Goal: Find specific fact: Locate a discrete piece of known information

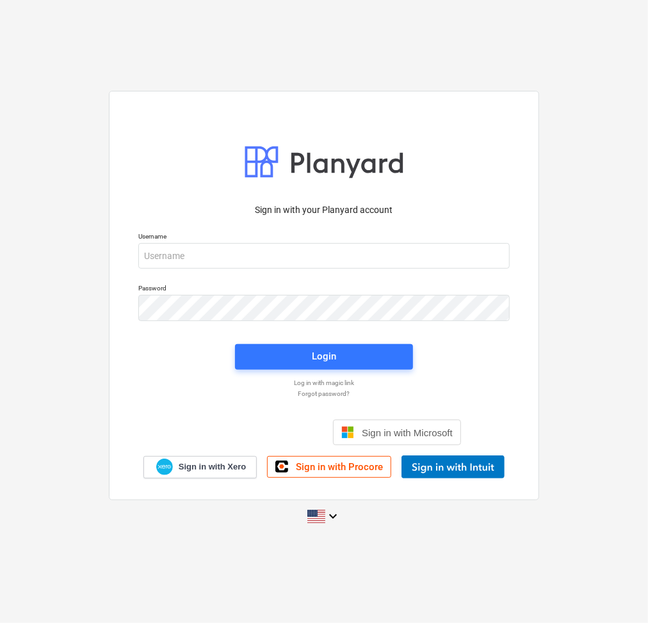
click at [509, 256] on div at bounding box center [509, 256] width 0 height 0
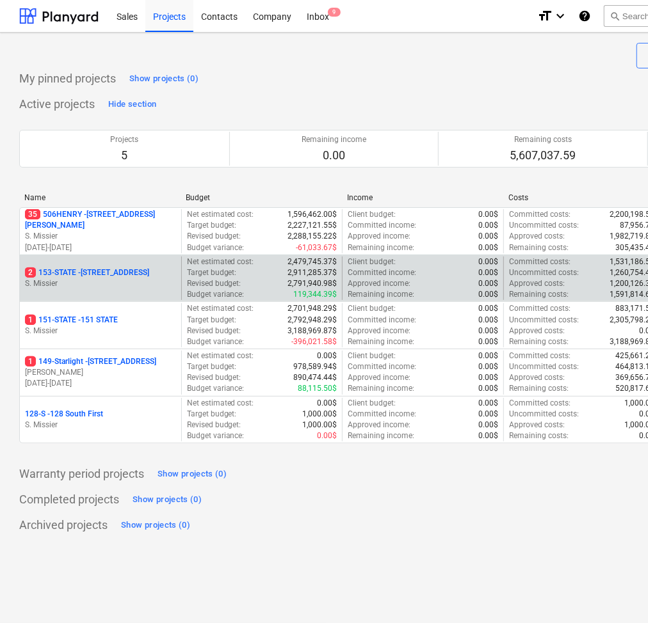
click at [135, 270] on div "2 153-STATE - 153 STATE ST" at bounding box center [100, 273] width 151 height 11
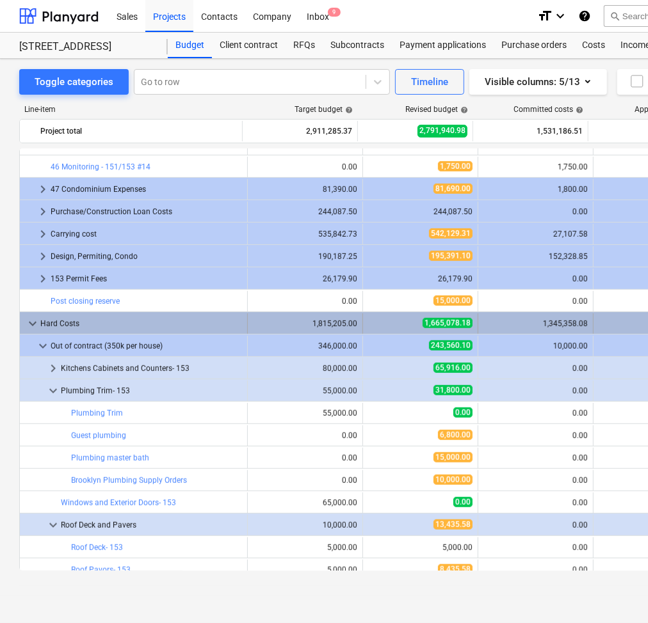
click at [33, 330] on span "keyboard_arrow_down" at bounding box center [32, 323] width 15 height 15
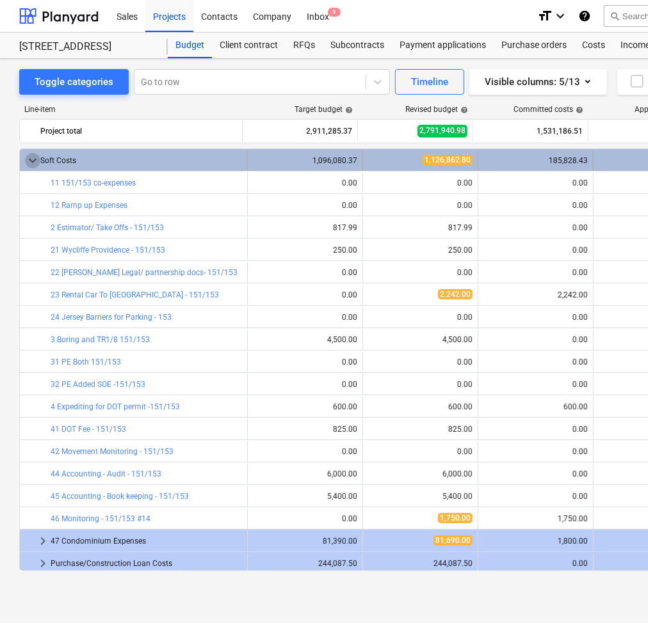
click at [35, 160] on span "keyboard_arrow_down" at bounding box center [32, 160] width 15 height 15
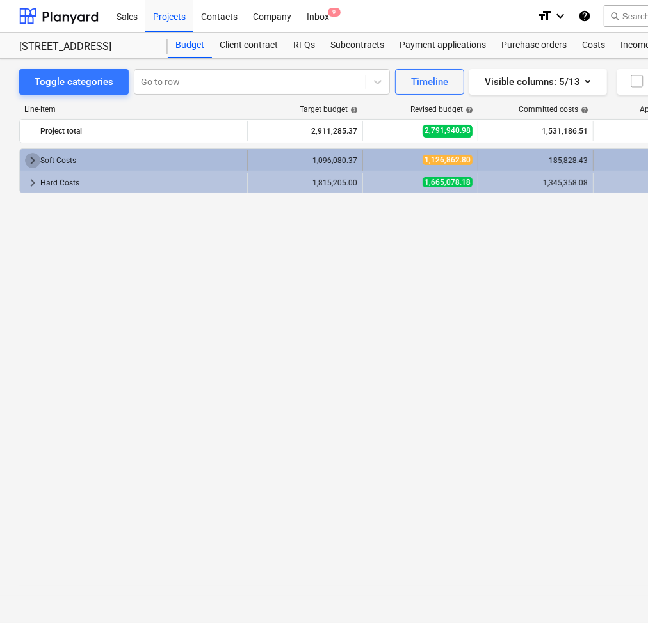
click at [35, 159] on span "keyboard_arrow_right" at bounding box center [32, 160] width 15 height 15
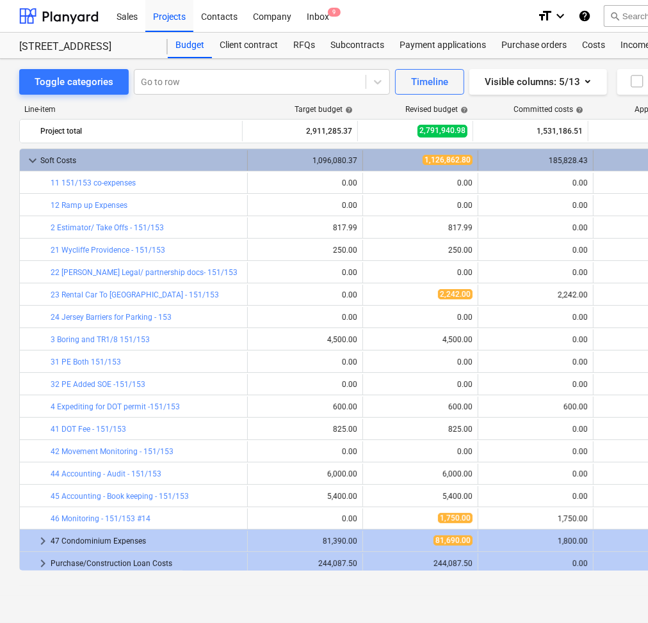
click at [31, 162] on span "keyboard_arrow_down" at bounding box center [32, 160] width 15 height 15
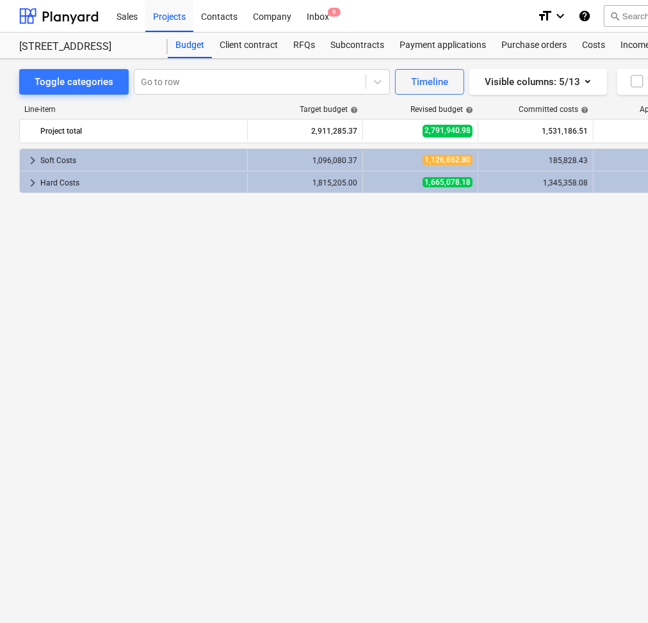
click at [31, 162] on span "keyboard_arrow_right" at bounding box center [32, 160] width 15 height 15
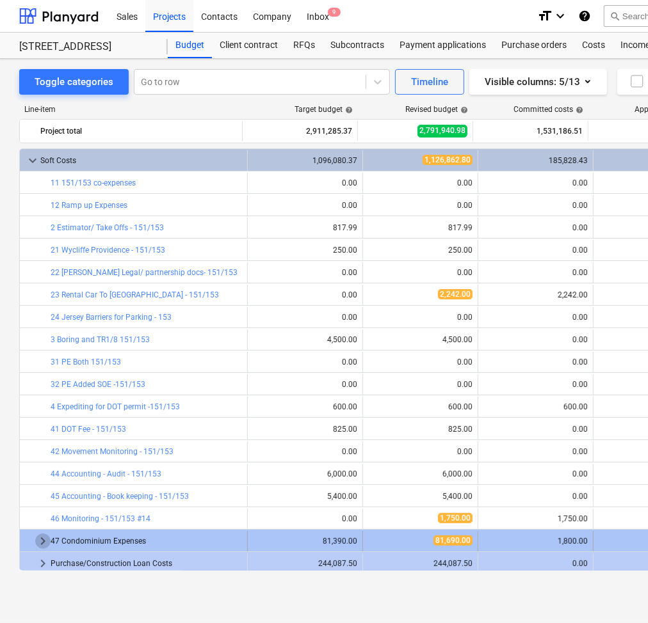
click at [44, 536] on span "keyboard_arrow_right" at bounding box center [42, 541] width 15 height 15
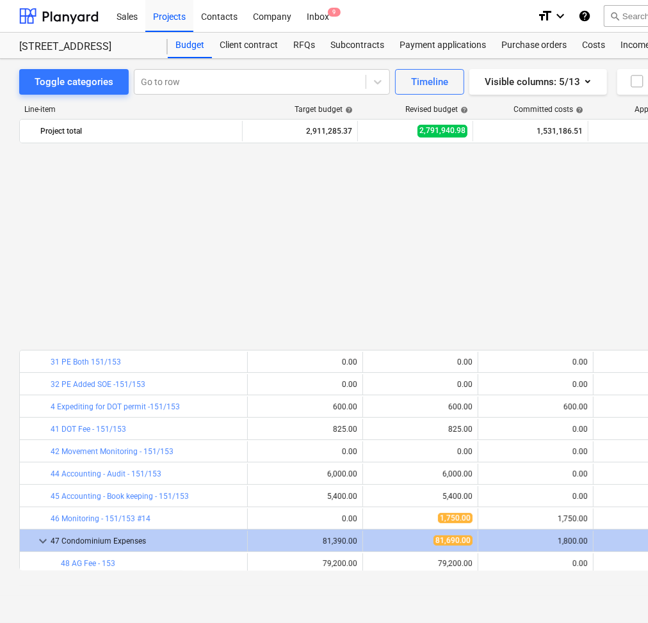
scroll to position [227, 0]
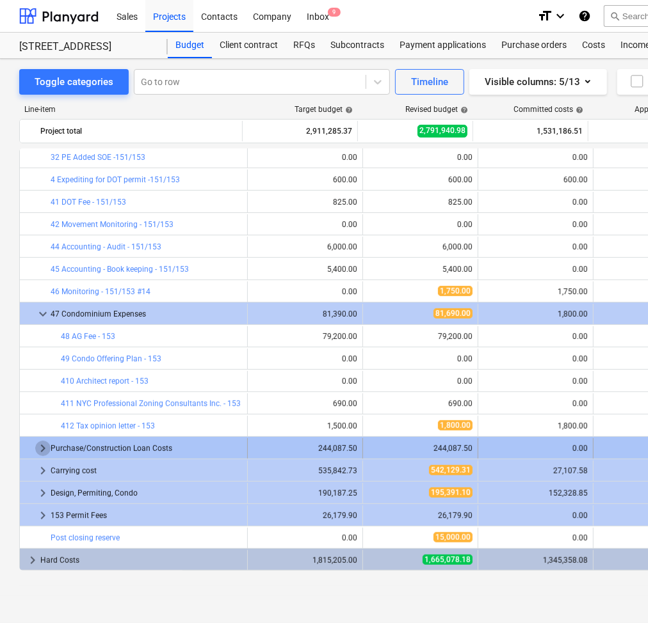
click at [43, 451] on span "keyboard_arrow_right" at bounding box center [42, 448] width 15 height 15
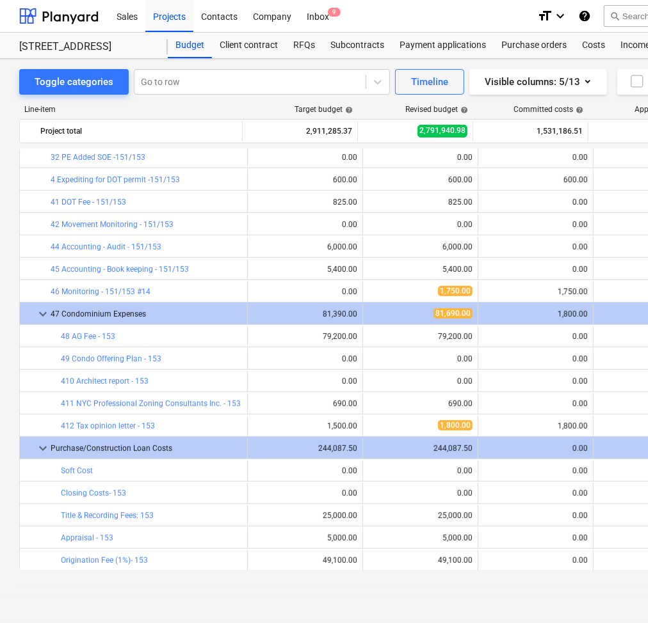
scroll to position [451, 0]
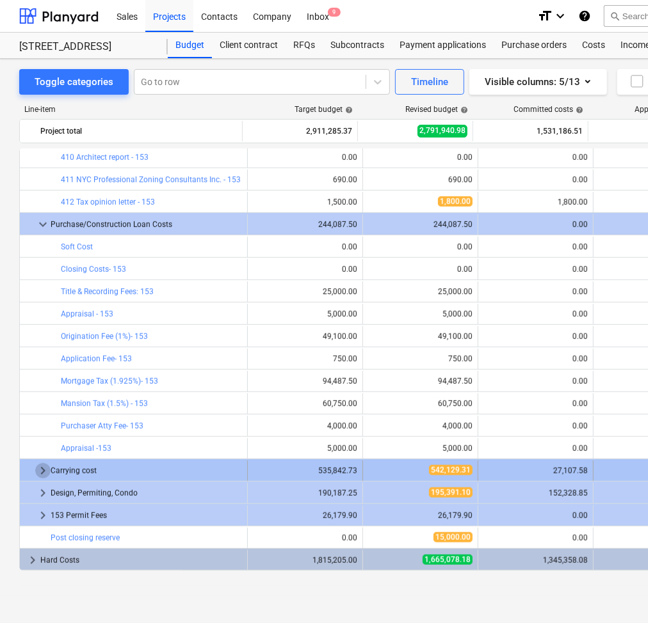
click at [42, 472] on span "keyboard_arrow_right" at bounding box center [42, 470] width 15 height 15
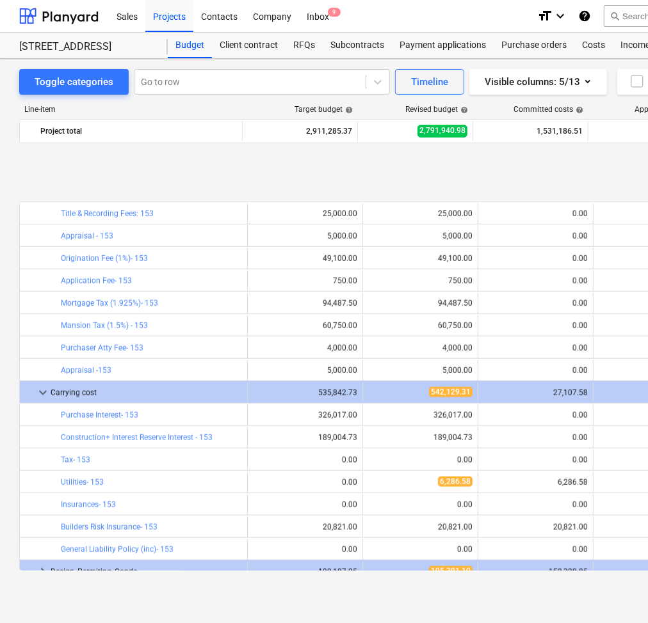
scroll to position [607, 0]
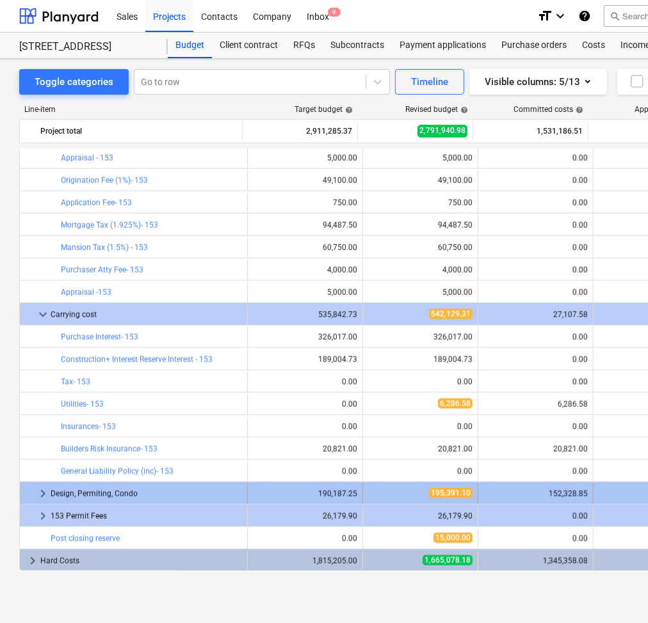
click at [39, 494] on span "keyboard_arrow_right" at bounding box center [42, 493] width 15 height 15
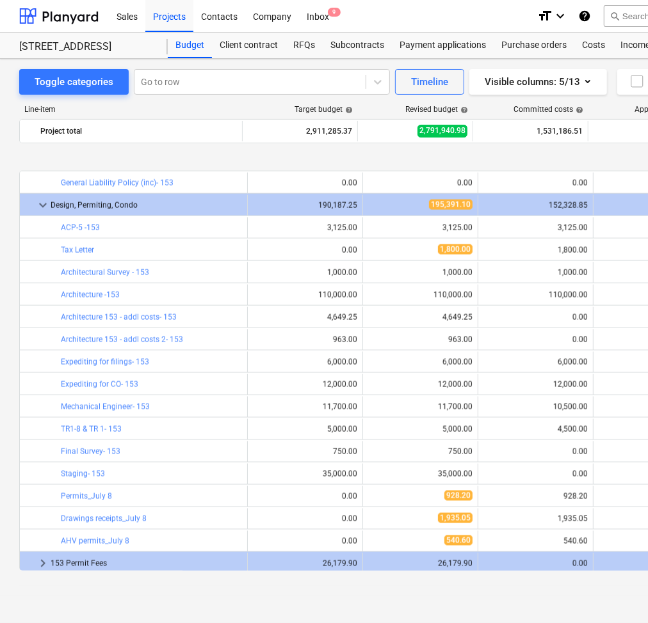
scroll to position [944, 0]
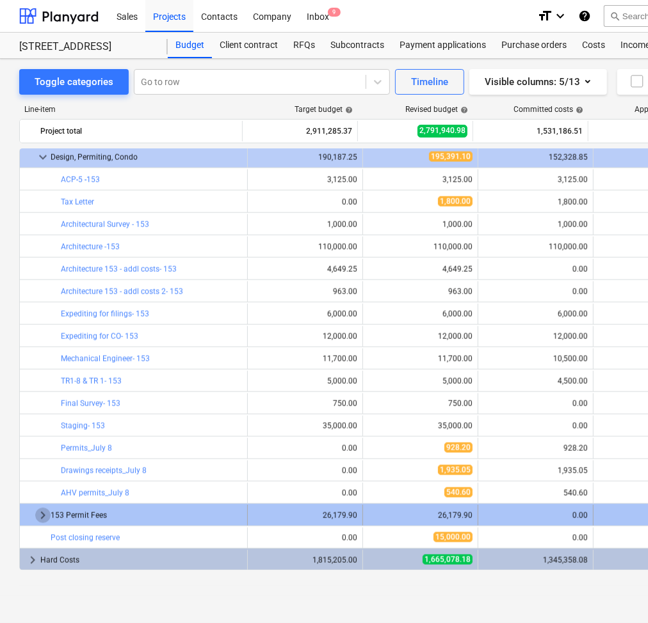
click at [43, 522] on span "keyboard_arrow_right" at bounding box center [42, 515] width 15 height 15
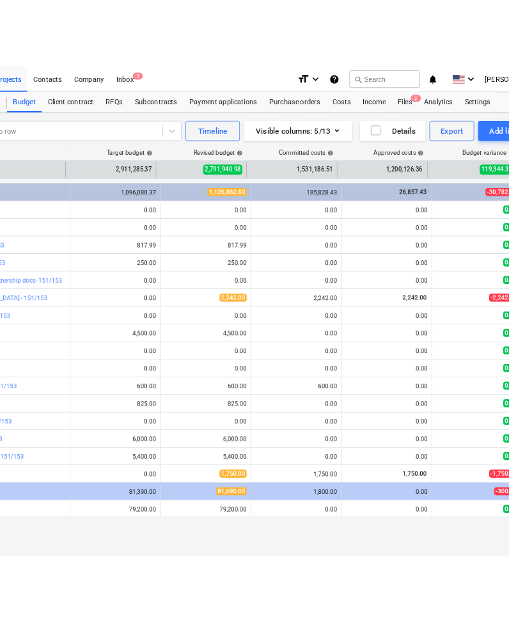
scroll to position [0, 158]
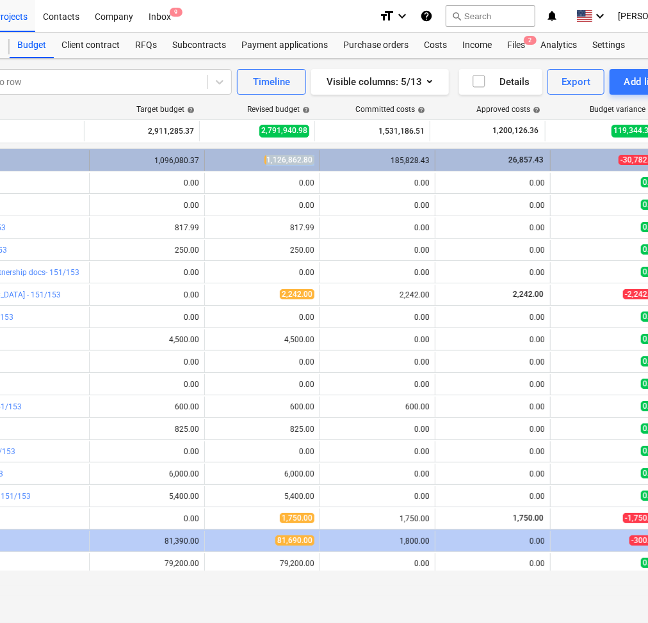
drag, startPoint x: 243, startPoint y: 161, endPoint x: 328, endPoint y: 170, distance: 85.5
click at [328, 170] on div "keyboard_arrow_down Soft Costs 1,096,080.37 1,126,862.80 185,828.43 26,857.43 -…" at bounding box center [280, 160] width 836 height 20
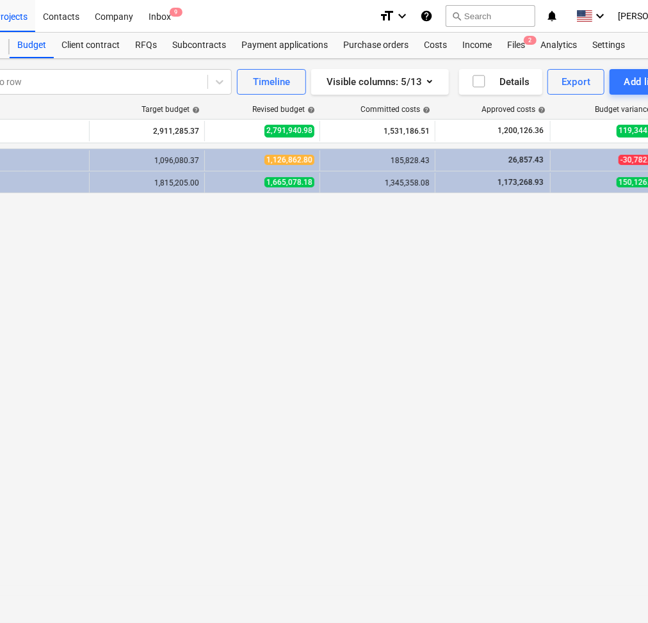
copy span "1,126,862.80"
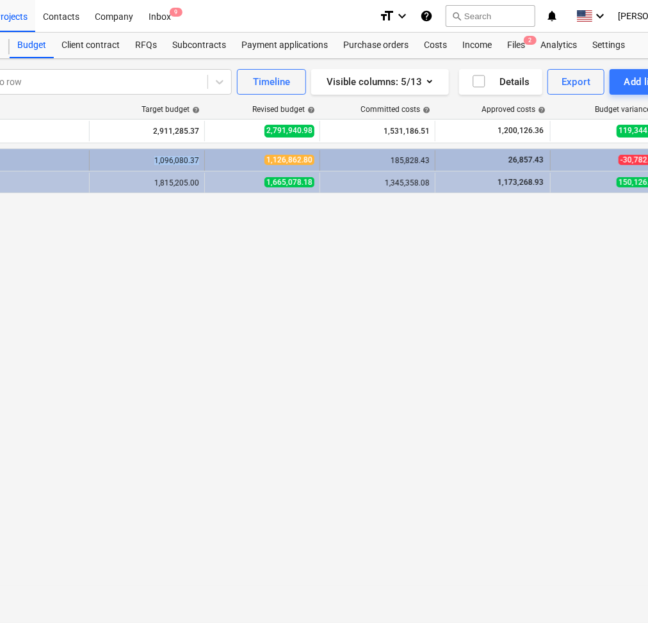
drag, startPoint x: 260, startPoint y: 160, endPoint x: 261, endPoint y: 167, distance: 7.1
click at [261, 166] on div "1,126,862.80" at bounding box center [262, 160] width 104 height 11
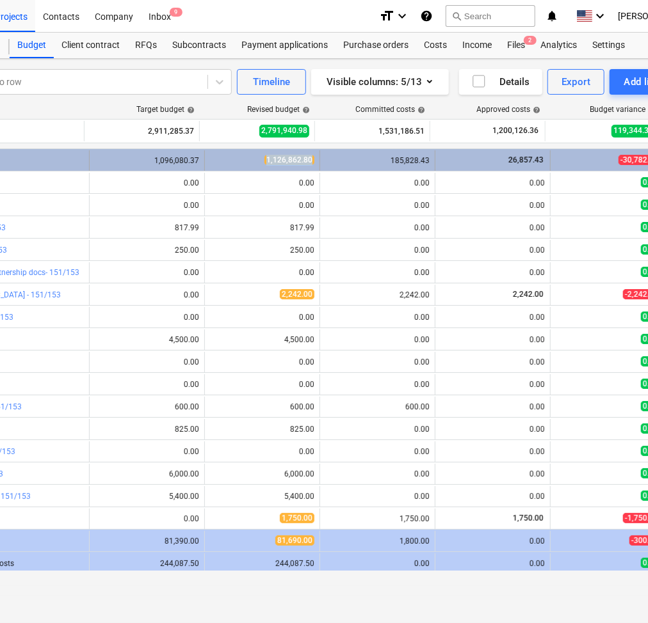
drag, startPoint x: 261, startPoint y: 163, endPoint x: 307, endPoint y: 161, distance: 46.1
click at [307, 161] on span "1,126,862.80" at bounding box center [289, 160] width 50 height 10
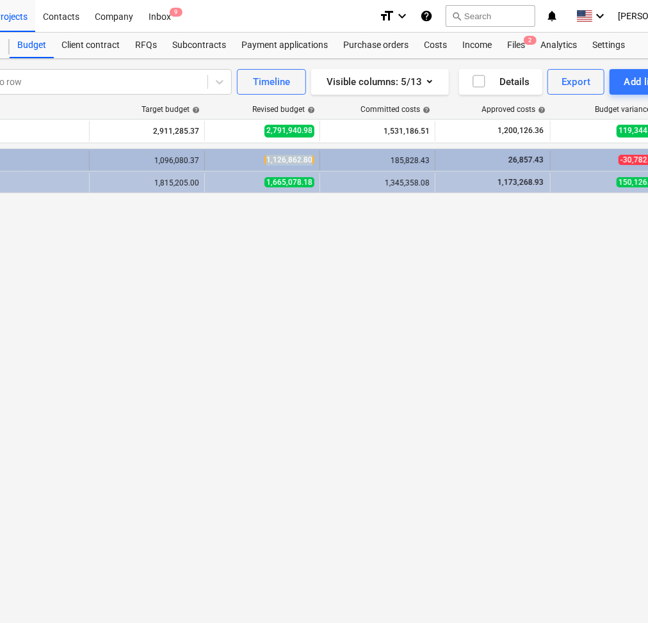
drag, startPoint x: 314, startPoint y: 161, endPoint x: 264, endPoint y: 171, distance: 50.8
click at [264, 171] on div "1,126,862.80" at bounding box center [262, 160] width 115 height 20
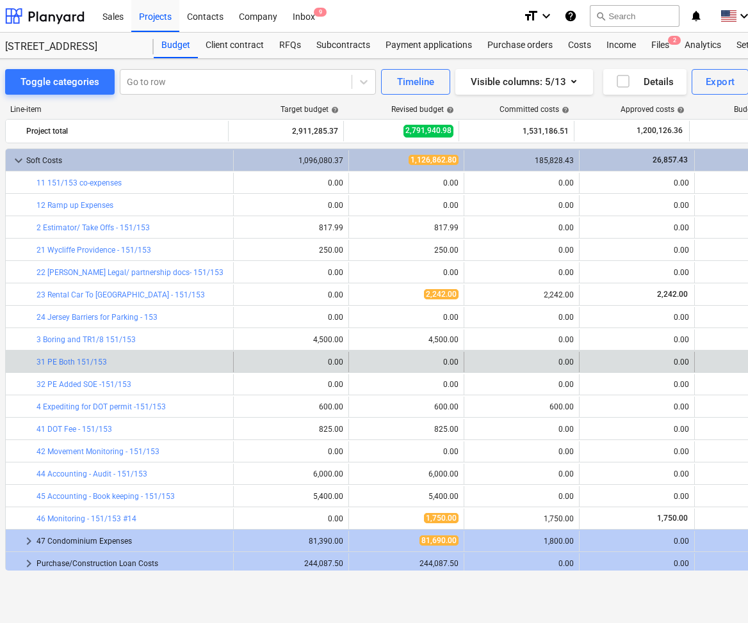
scroll to position [0, 45]
